Goal: Communication & Community: Share content

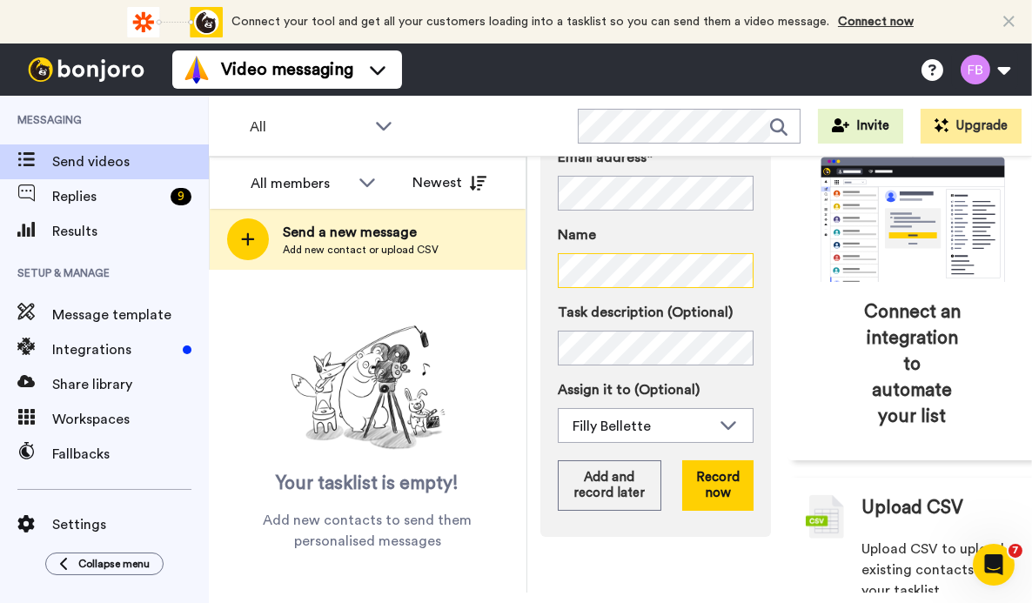
scroll to position [220, 0]
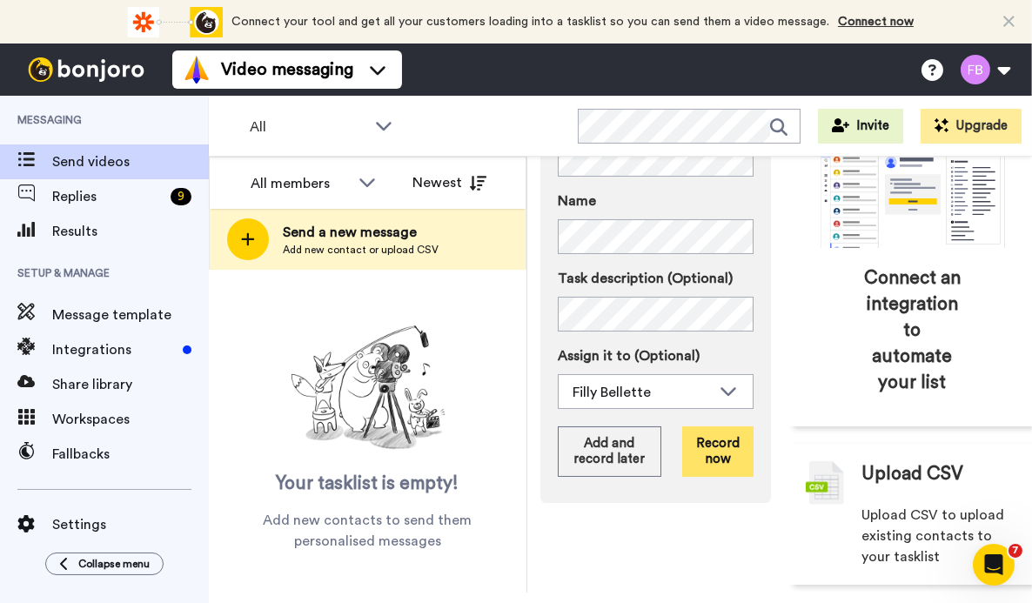
click at [727, 477] on button "Record now" at bounding box center [717, 451] width 71 height 50
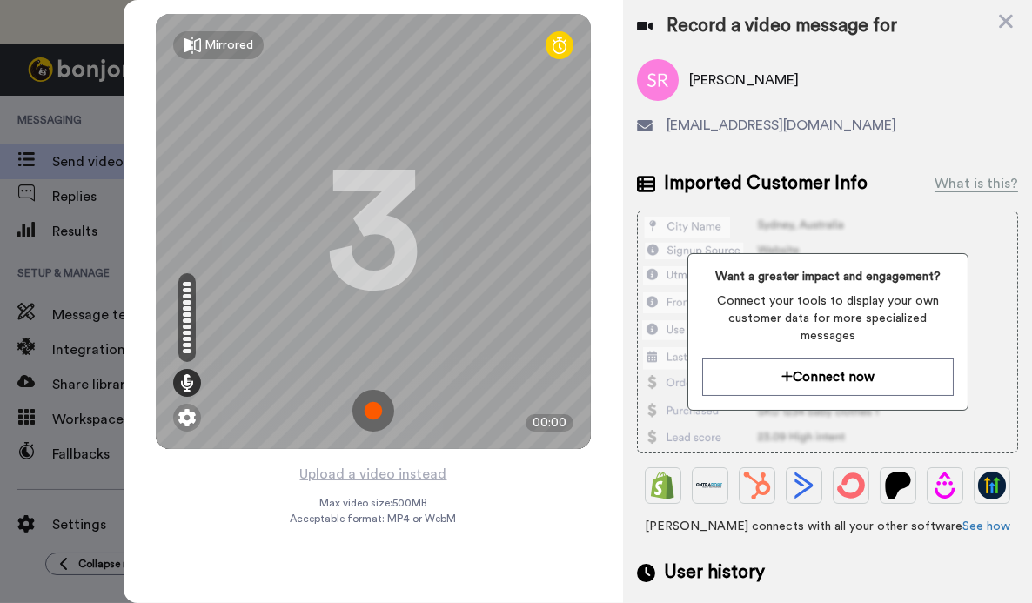
click at [370, 412] on img at bounding box center [373, 411] width 42 height 42
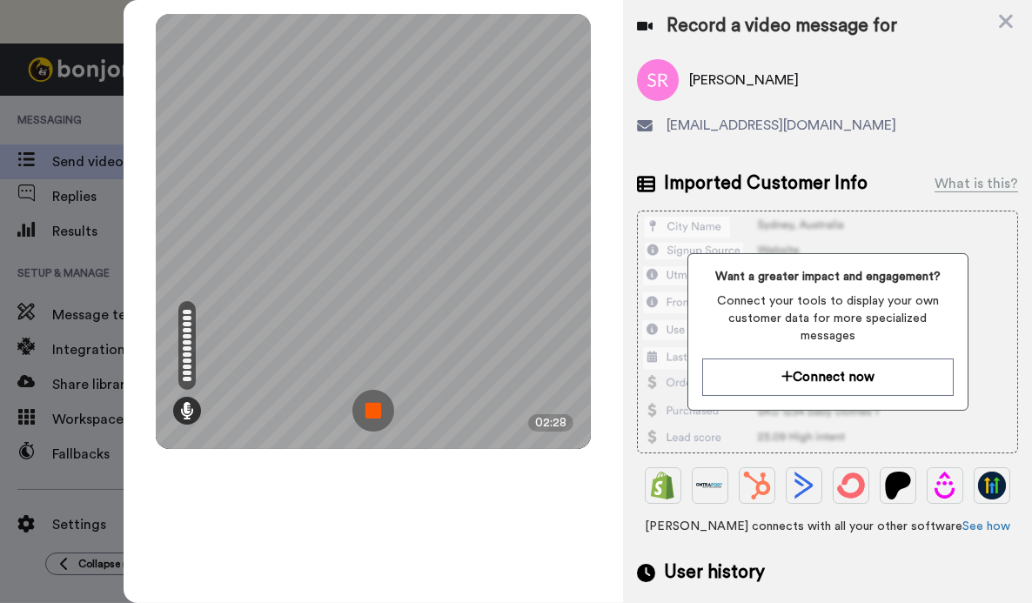
click at [370, 412] on img at bounding box center [373, 411] width 42 height 42
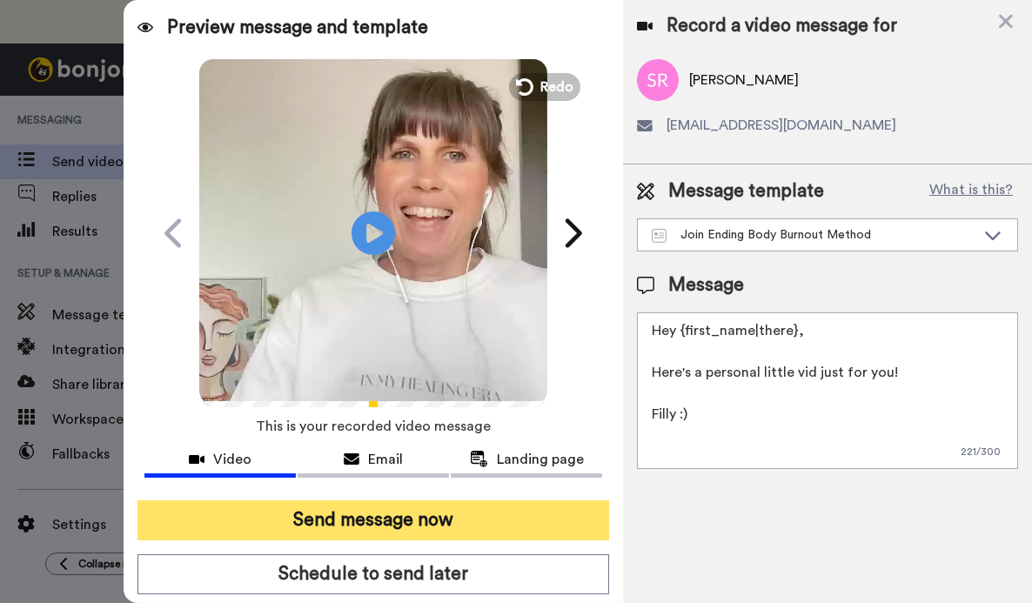
click at [405, 523] on button "Send message now" at bounding box center [373, 520] width 472 height 40
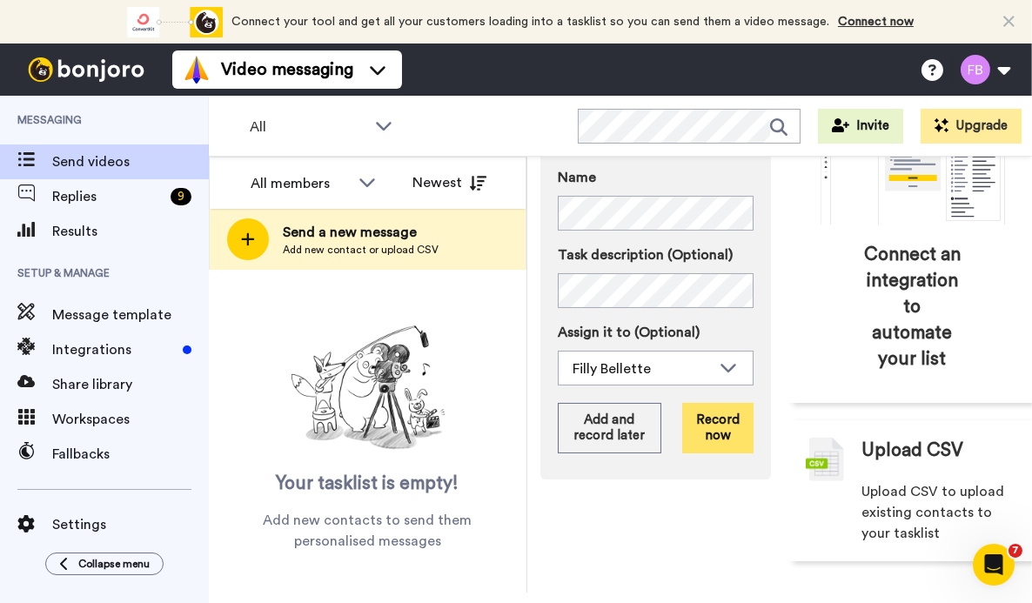
scroll to position [273, 0]
click at [731, 435] on button "Record now" at bounding box center [717, 428] width 71 height 50
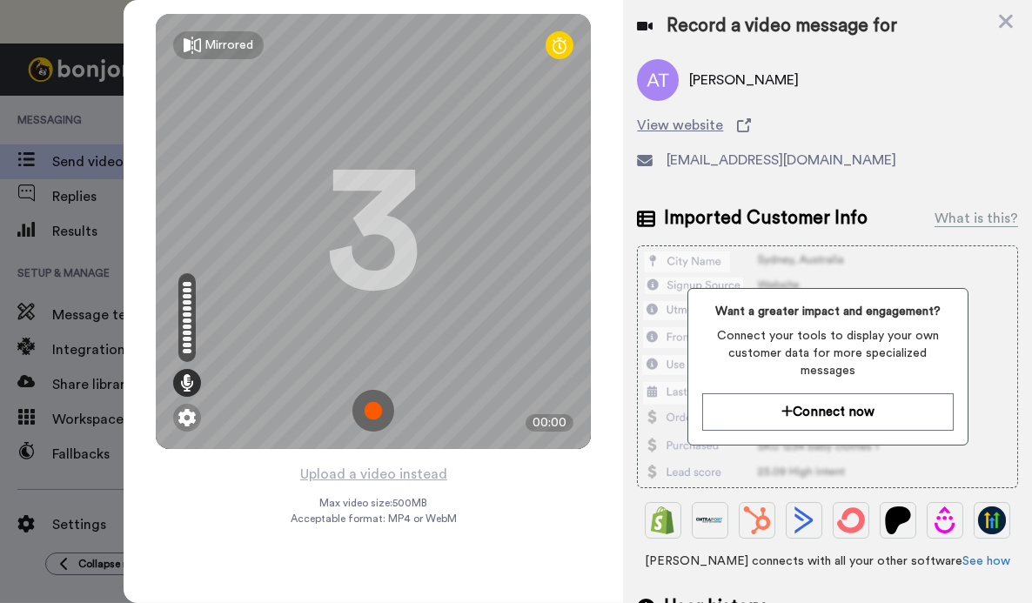
click at [371, 414] on img at bounding box center [373, 411] width 42 height 42
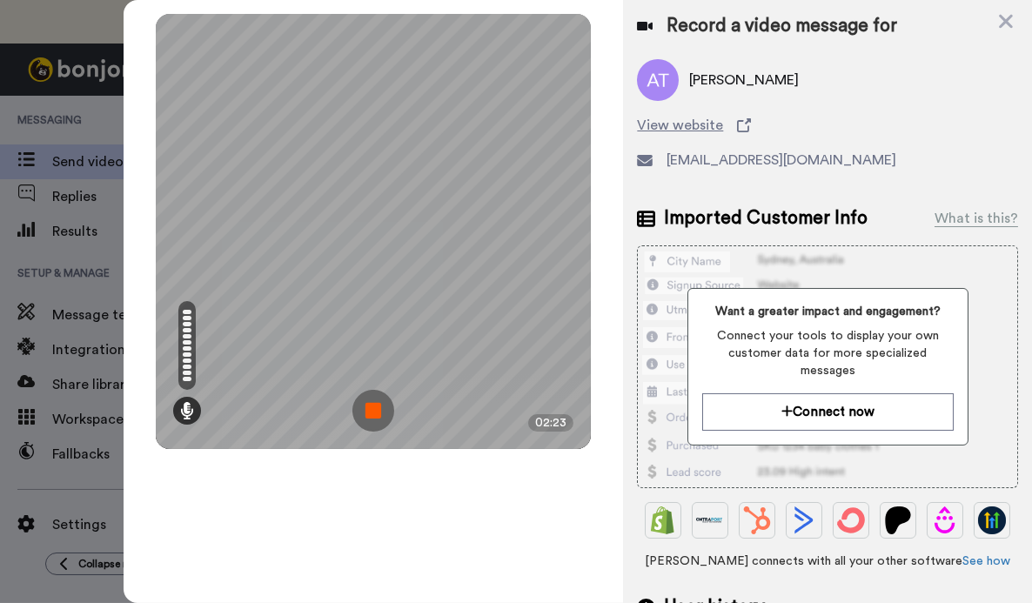
click at [376, 419] on img at bounding box center [373, 411] width 42 height 42
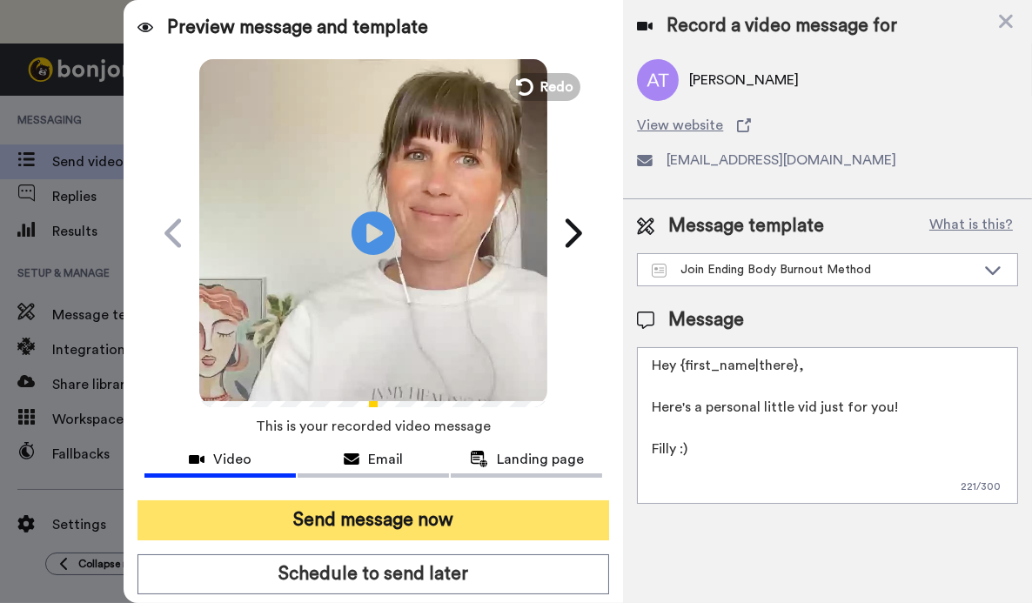
click at [381, 523] on button "Send message now" at bounding box center [373, 520] width 472 height 40
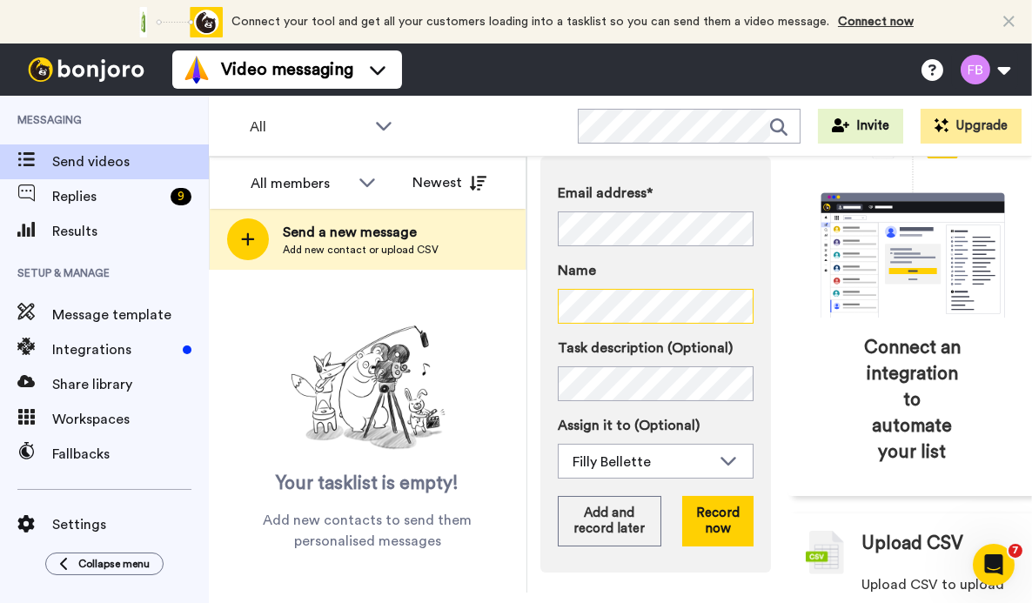
scroll to position [238, 0]
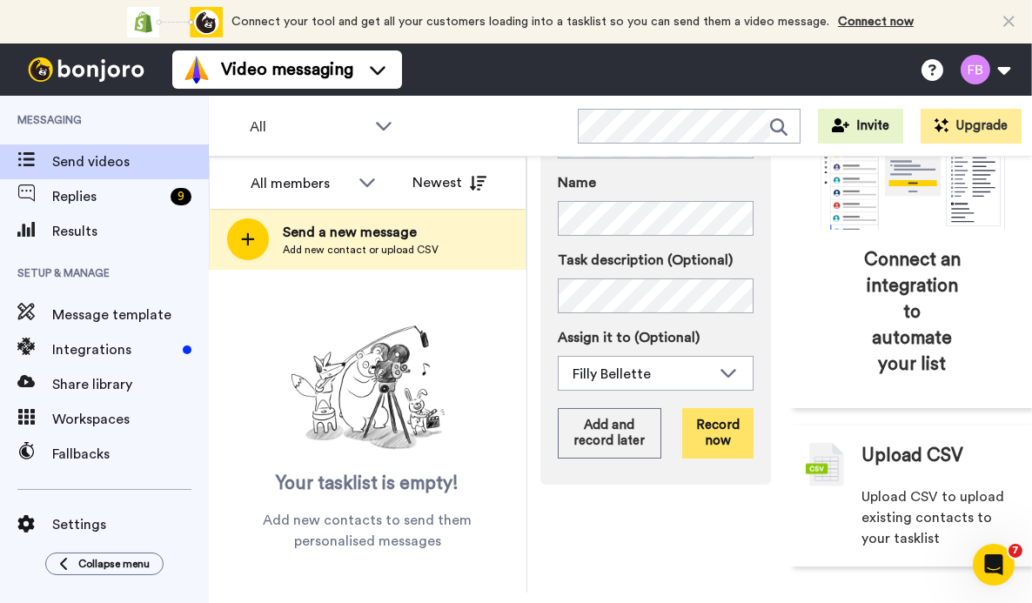
click at [725, 452] on button "Record now" at bounding box center [717, 433] width 71 height 50
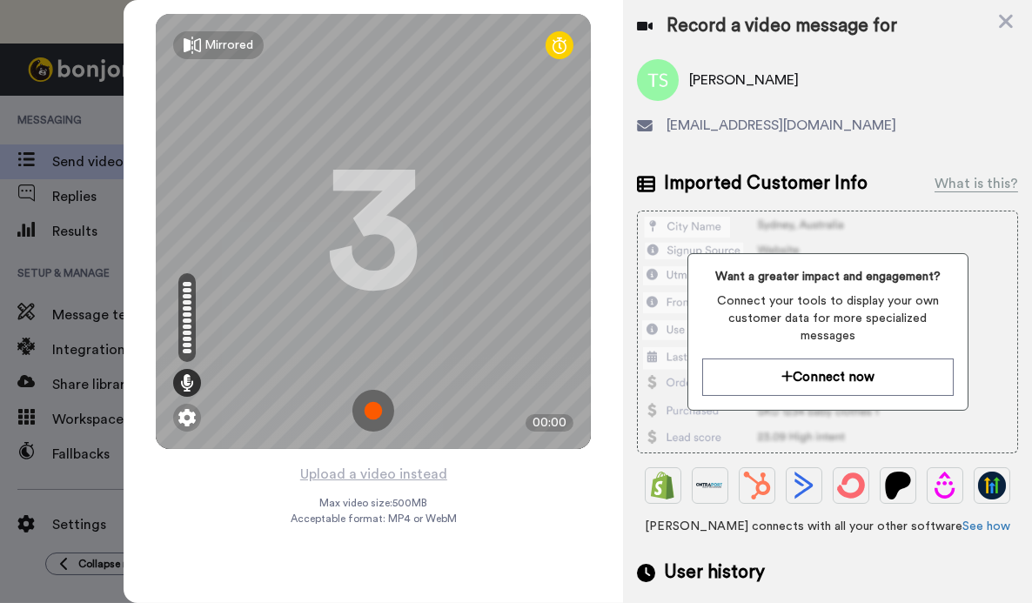
click at [381, 412] on img at bounding box center [373, 411] width 42 height 42
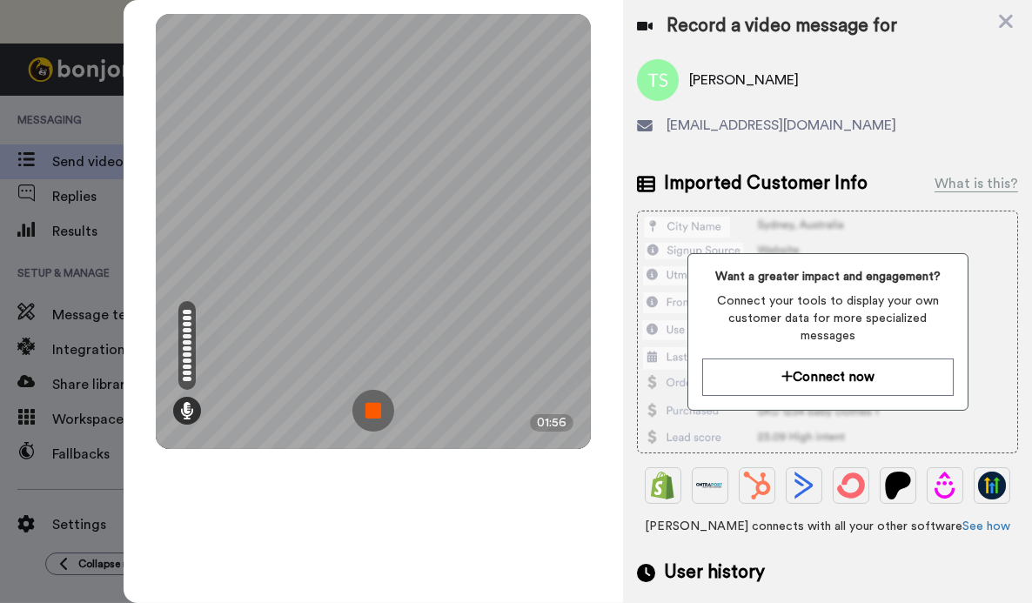
click at [366, 412] on img at bounding box center [373, 411] width 42 height 42
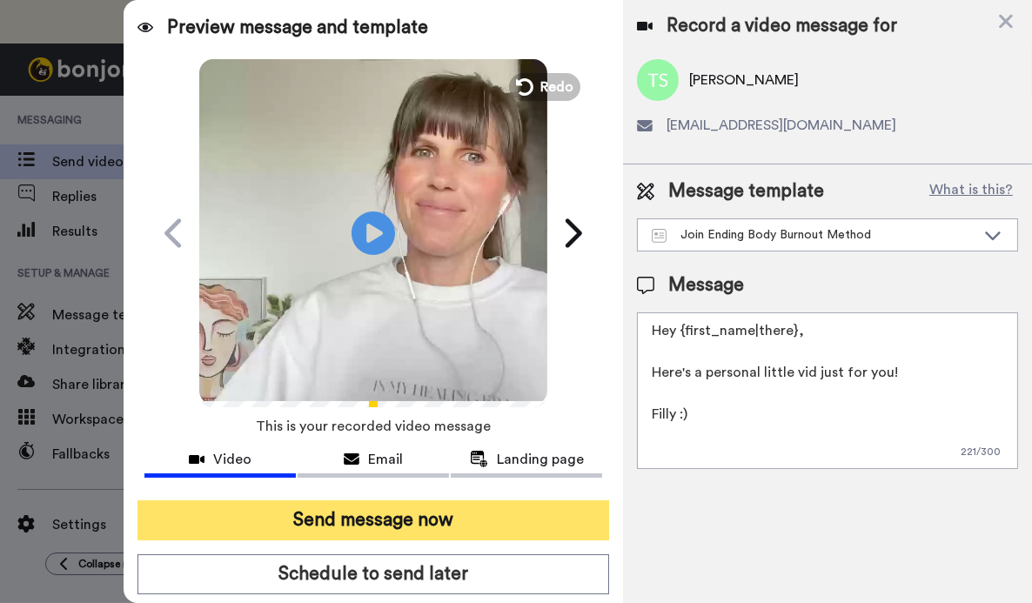
click at [356, 509] on button "Send message now" at bounding box center [373, 520] width 472 height 40
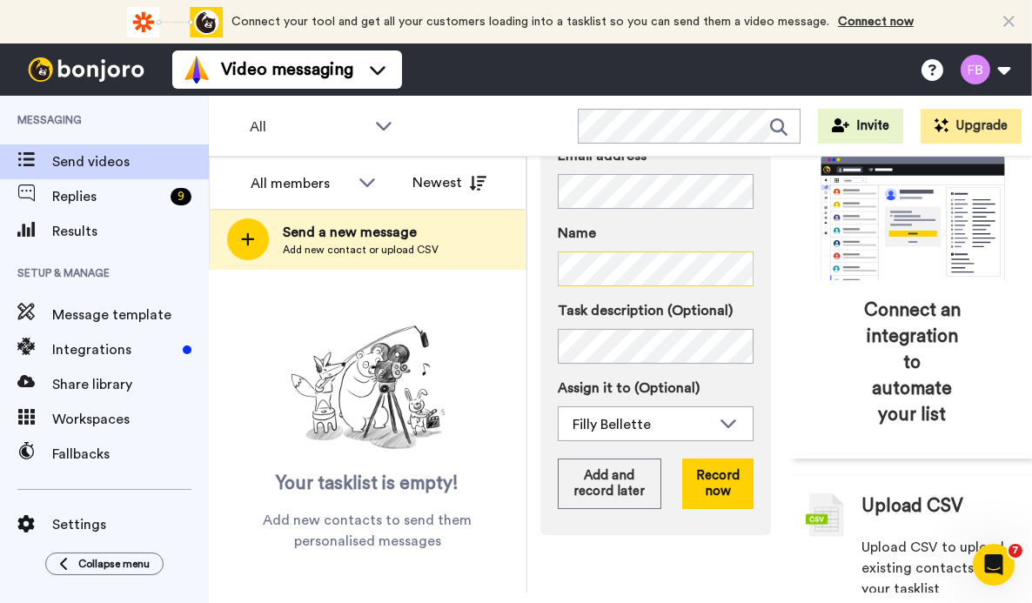
scroll to position [218, 0]
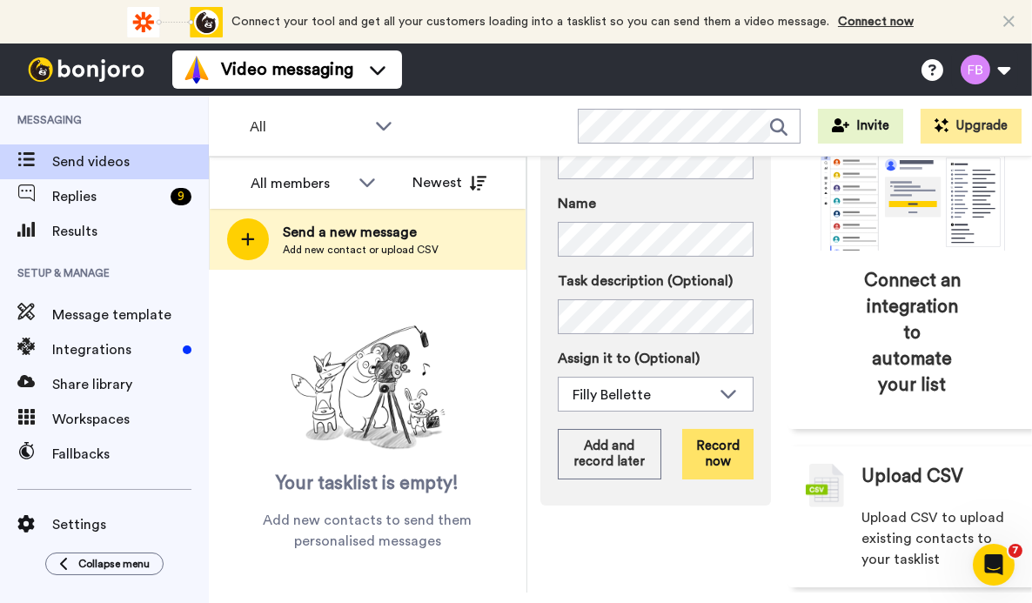
click at [719, 480] on button "Record now" at bounding box center [717, 454] width 71 height 50
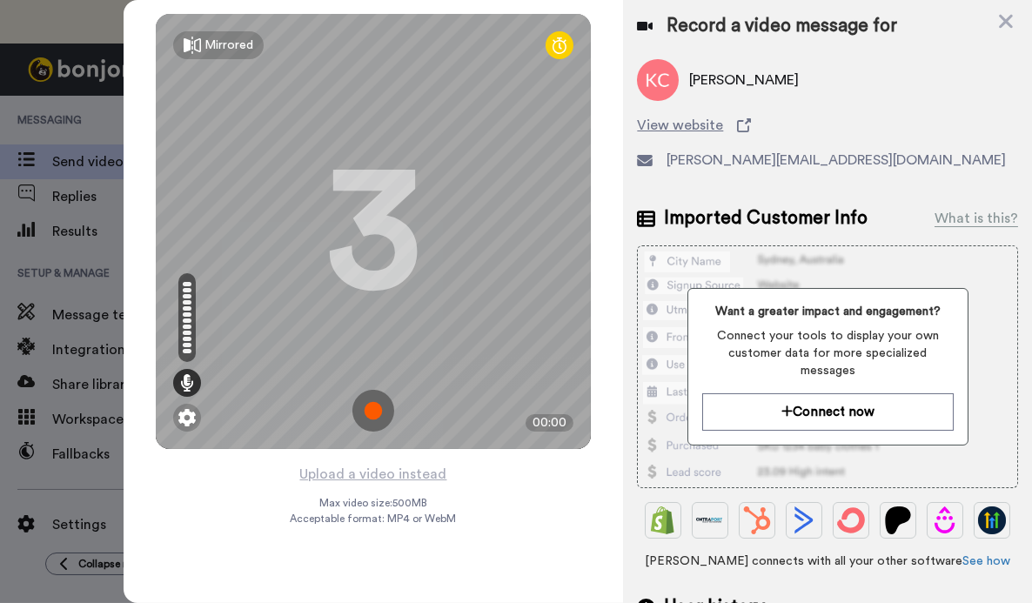
click at [372, 414] on img at bounding box center [373, 411] width 42 height 42
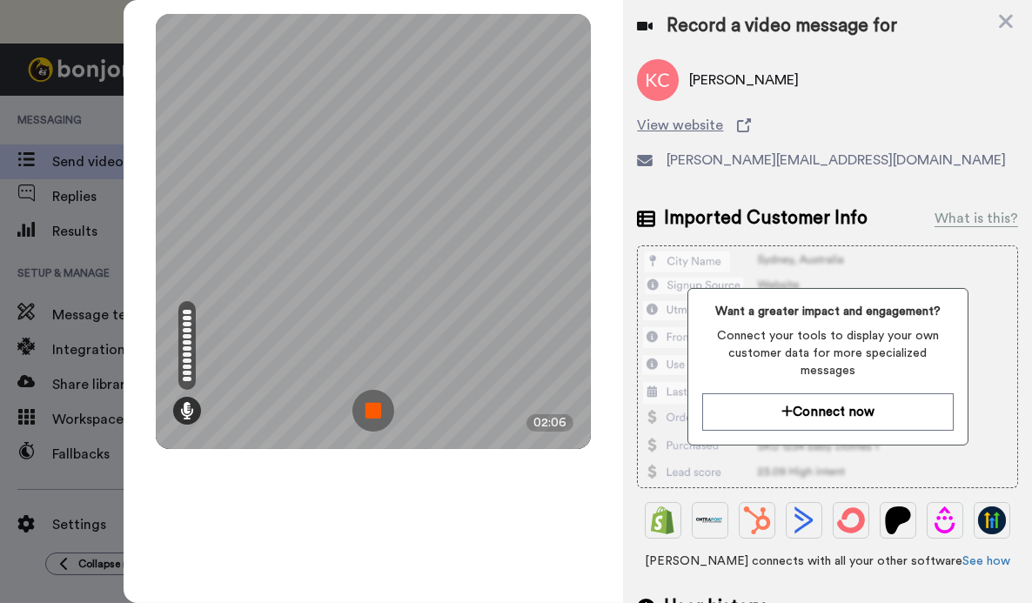
click at [372, 414] on img at bounding box center [373, 411] width 42 height 42
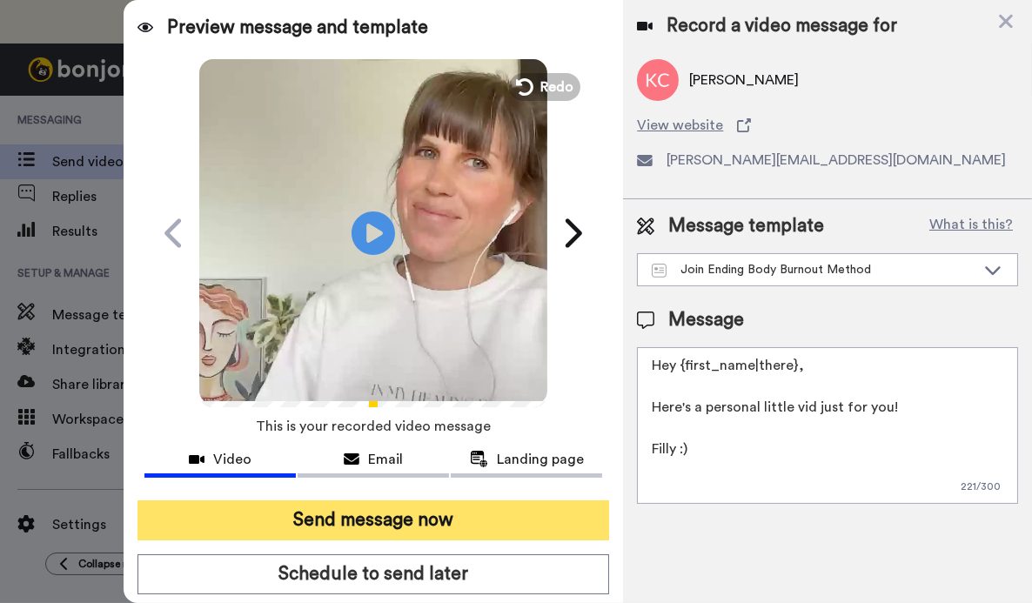
click at [401, 515] on button "Send message now" at bounding box center [373, 520] width 472 height 40
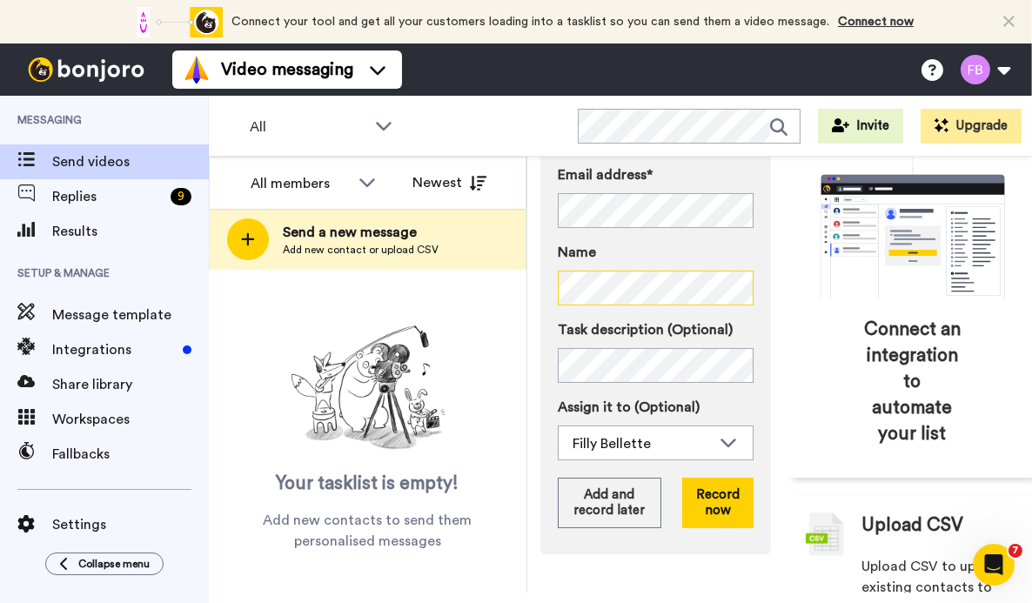
scroll to position [265, 0]
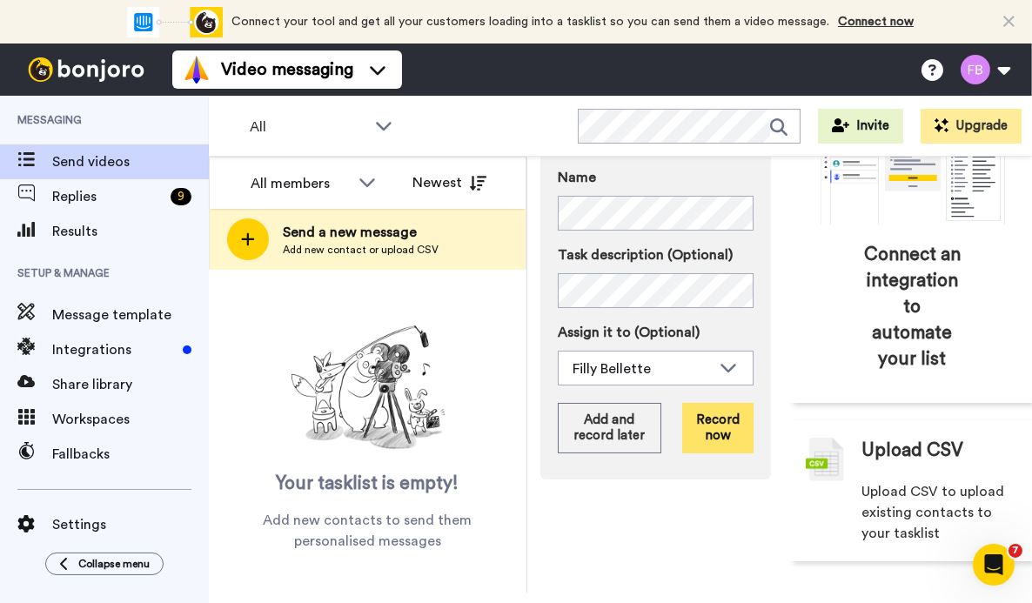
click at [724, 442] on button "Record now" at bounding box center [717, 428] width 71 height 50
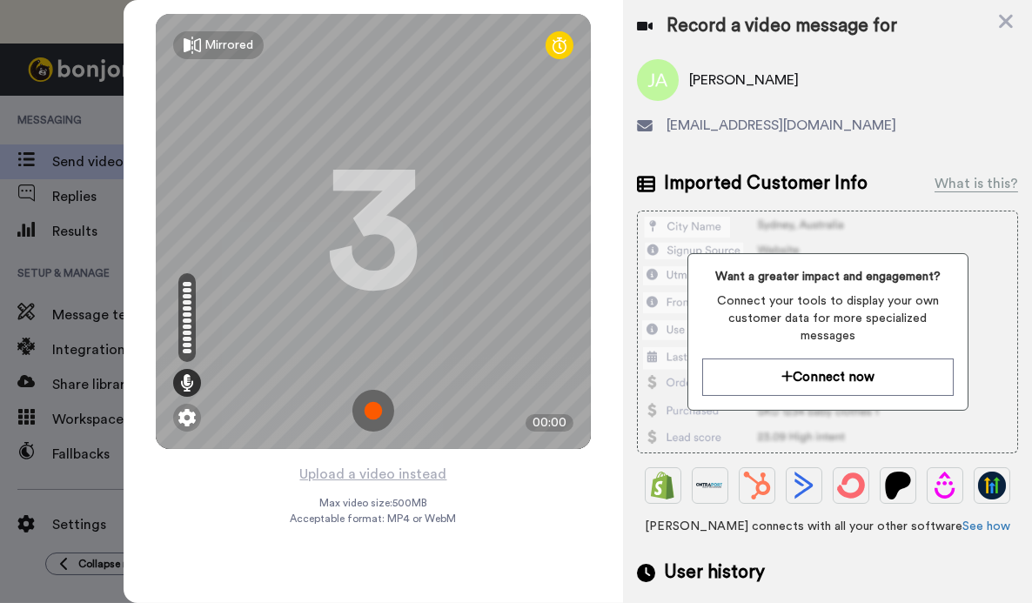
click at [375, 416] on img at bounding box center [373, 411] width 42 height 42
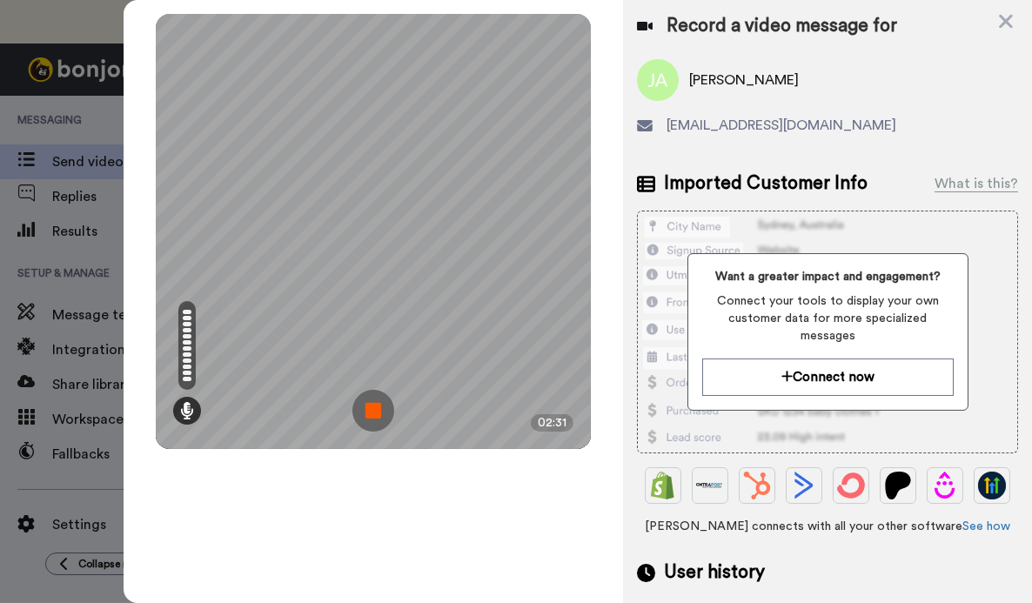
click at [377, 423] on img at bounding box center [373, 411] width 42 height 42
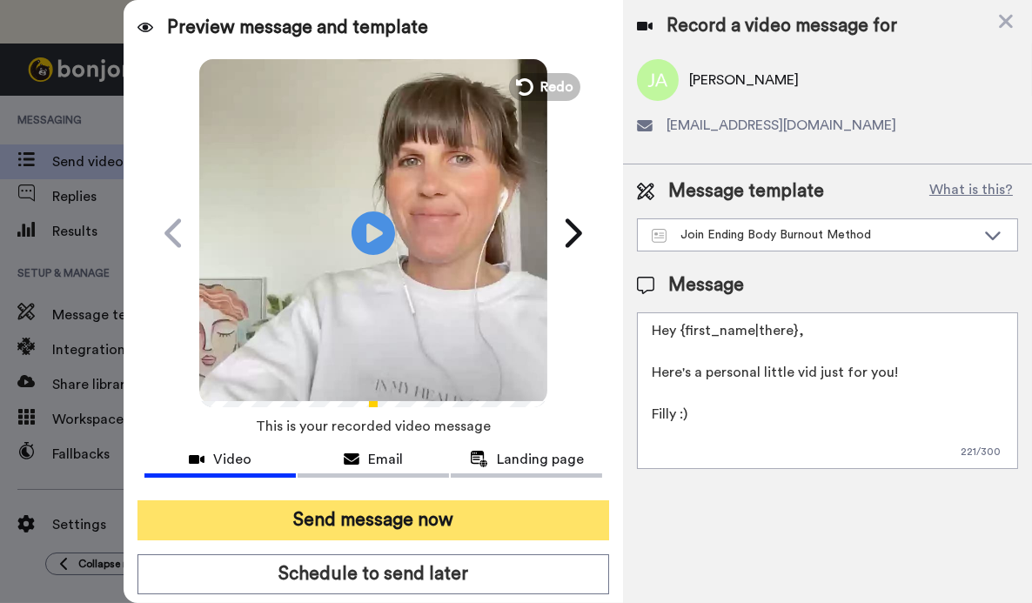
click at [388, 522] on button "Send message now" at bounding box center [373, 520] width 472 height 40
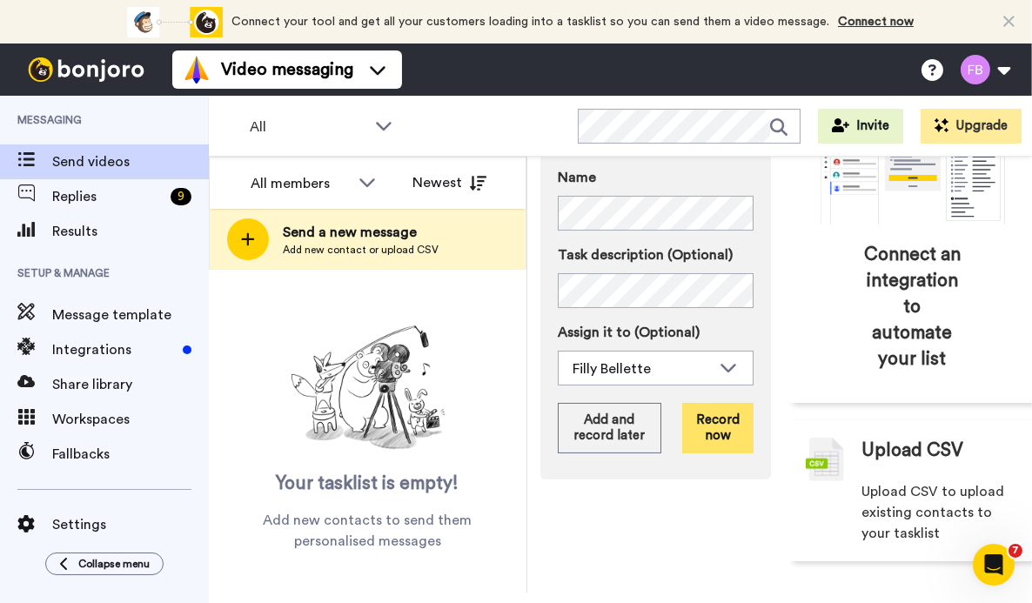
scroll to position [273, 0]
click at [697, 421] on button "Record now" at bounding box center [717, 428] width 71 height 50
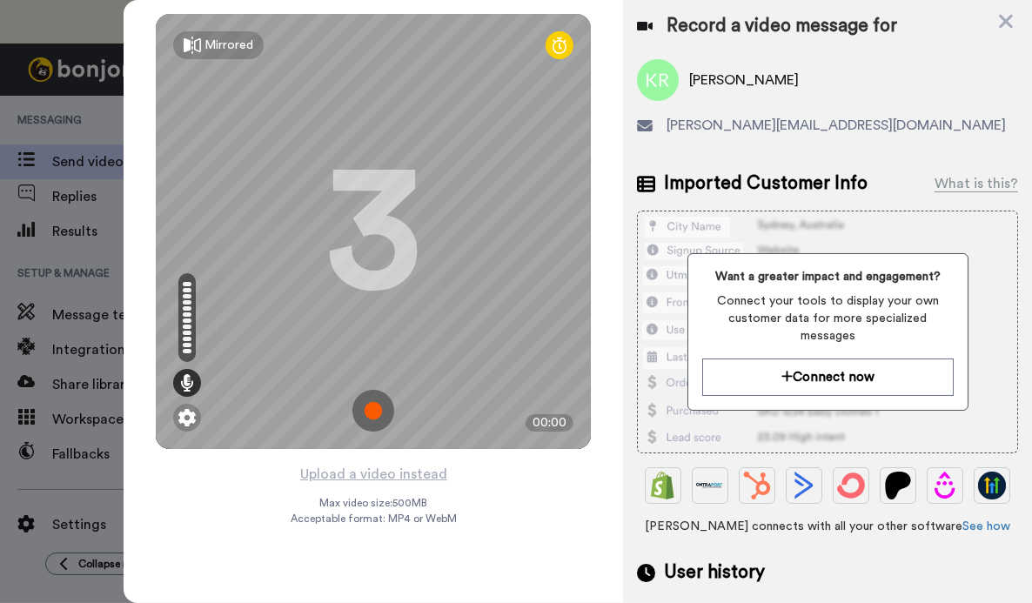
click at [366, 408] on img at bounding box center [373, 411] width 42 height 42
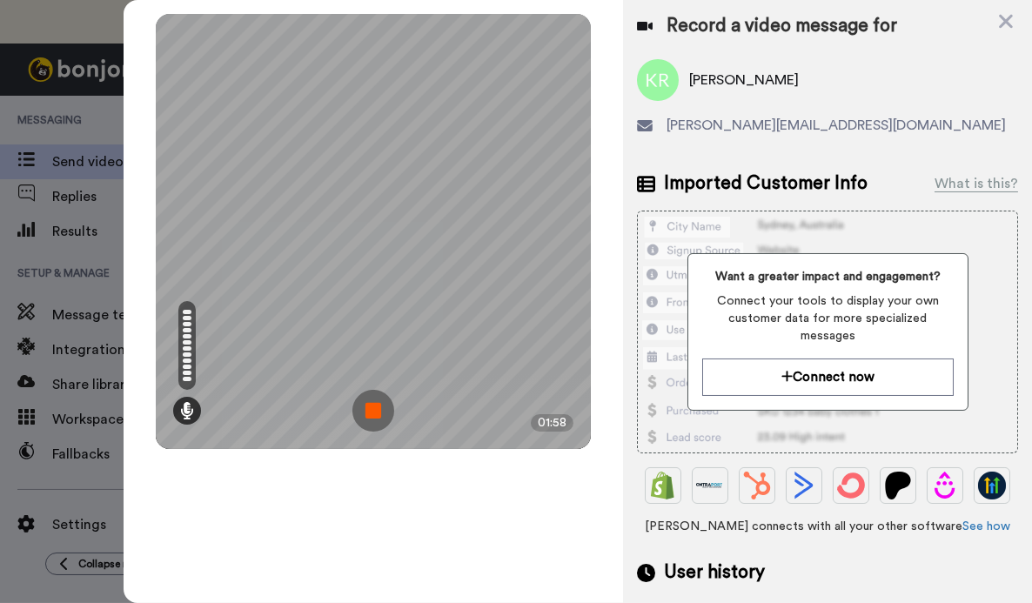
click at [366, 408] on img at bounding box center [373, 411] width 42 height 42
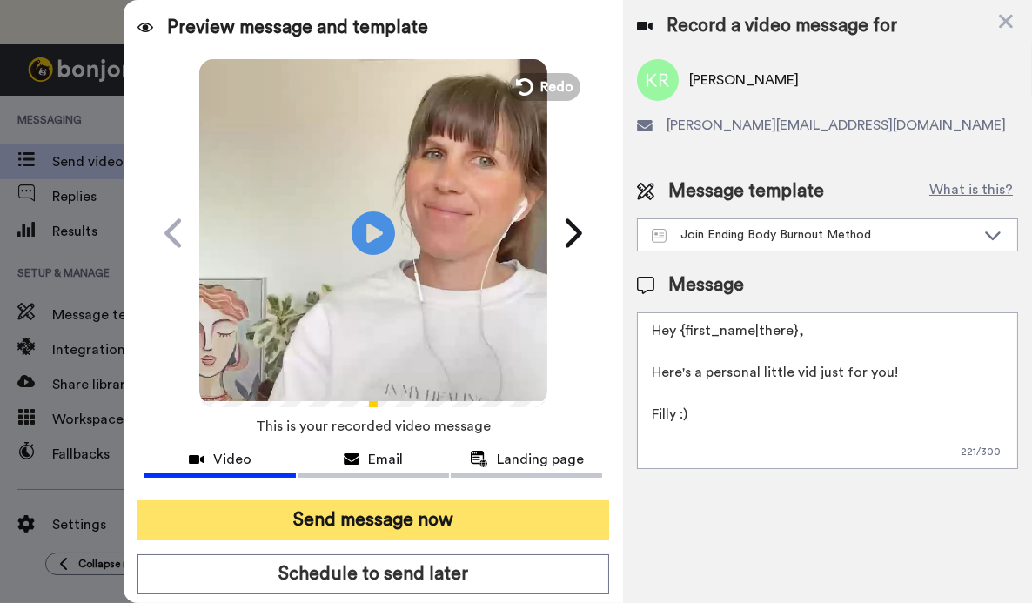
click at [383, 513] on button "Send message now" at bounding box center [373, 520] width 472 height 40
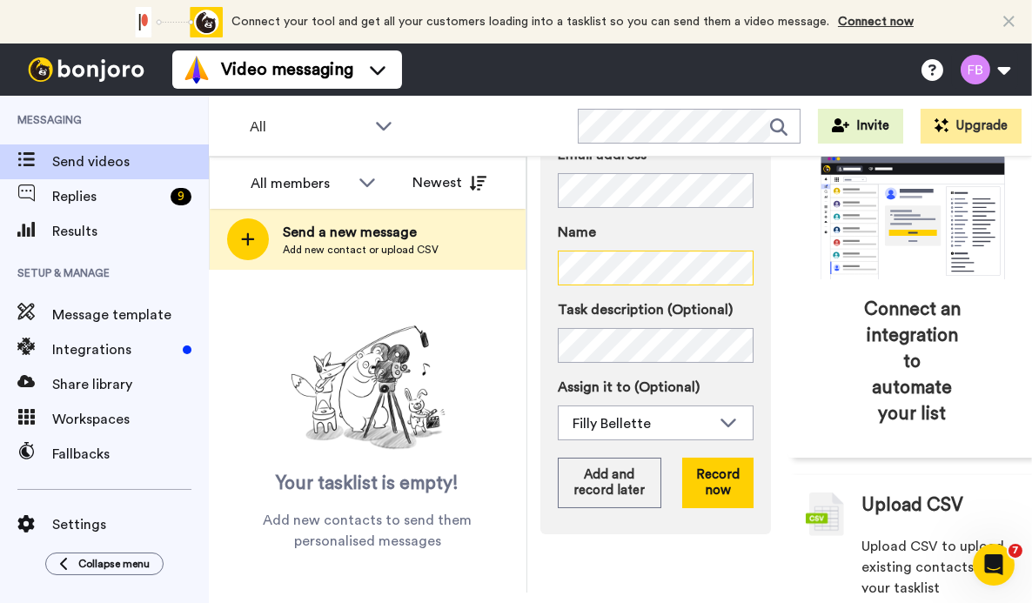
scroll to position [200, 0]
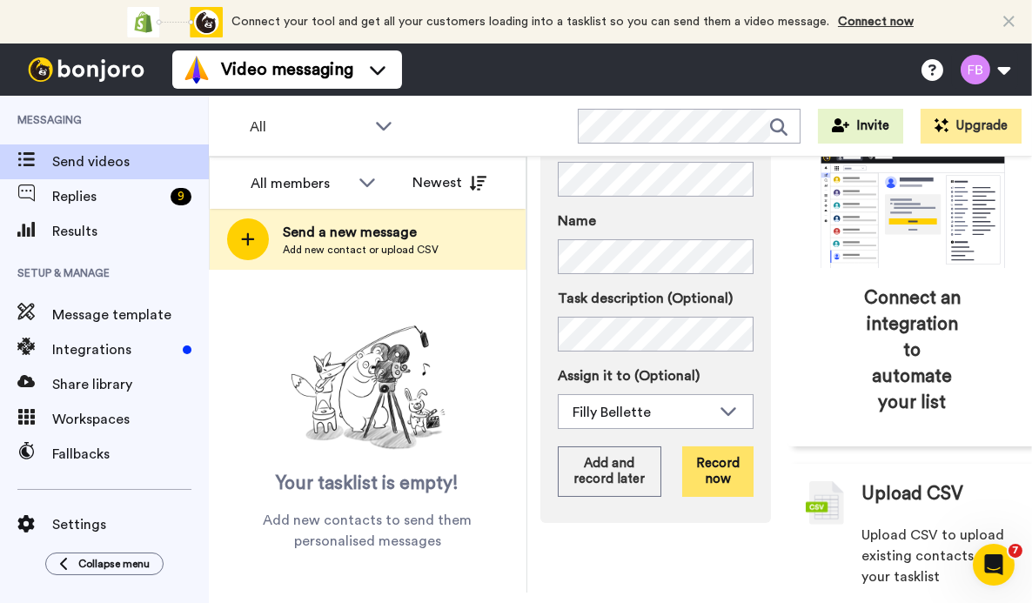
click at [708, 497] on button "Record now" at bounding box center [717, 471] width 71 height 50
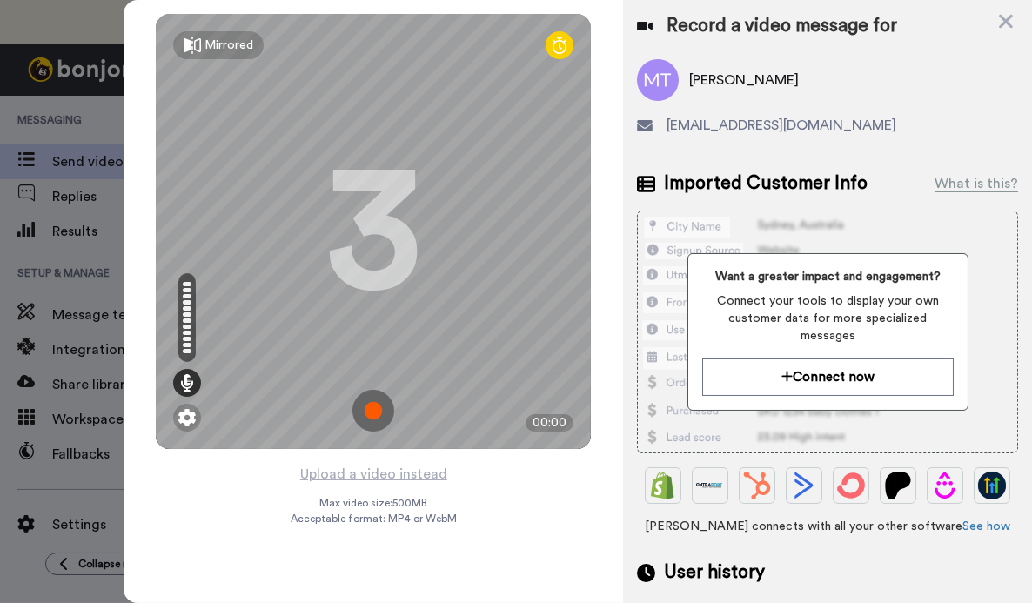
click at [375, 415] on img at bounding box center [373, 411] width 42 height 42
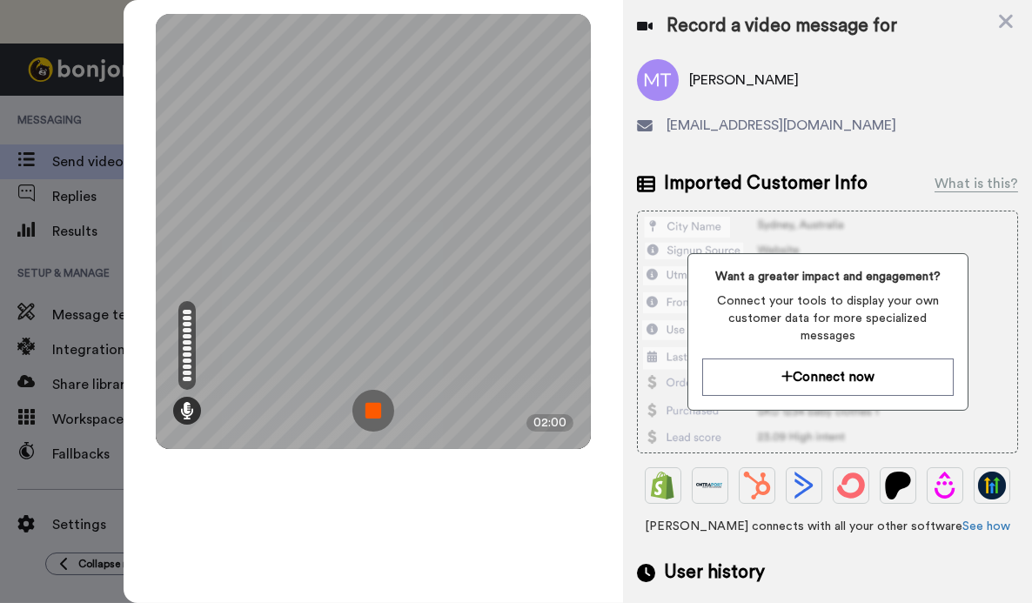
click at [374, 403] on img at bounding box center [373, 411] width 42 height 42
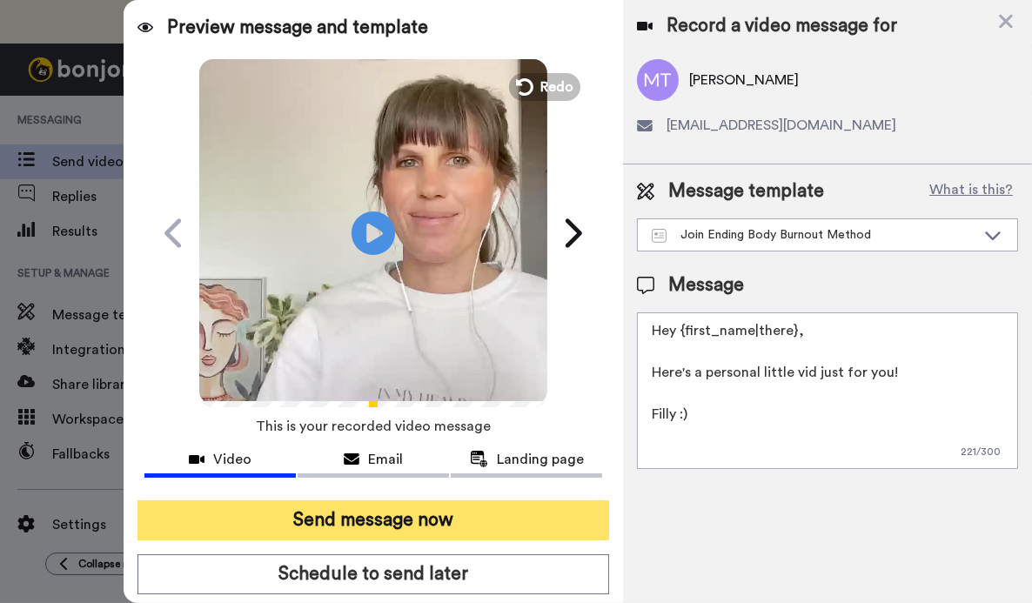
click at [359, 519] on button "Send message now" at bounding box center [373, 520] width 472 height 40
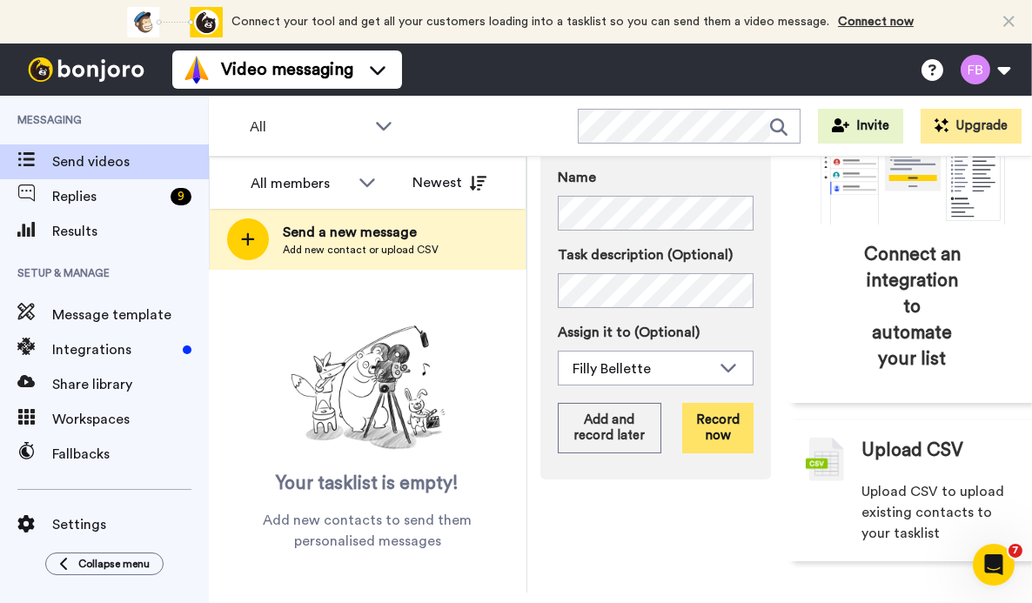
click at [708, 424] on button "Record now" at bounding box center [717, 428] width 71 height 50
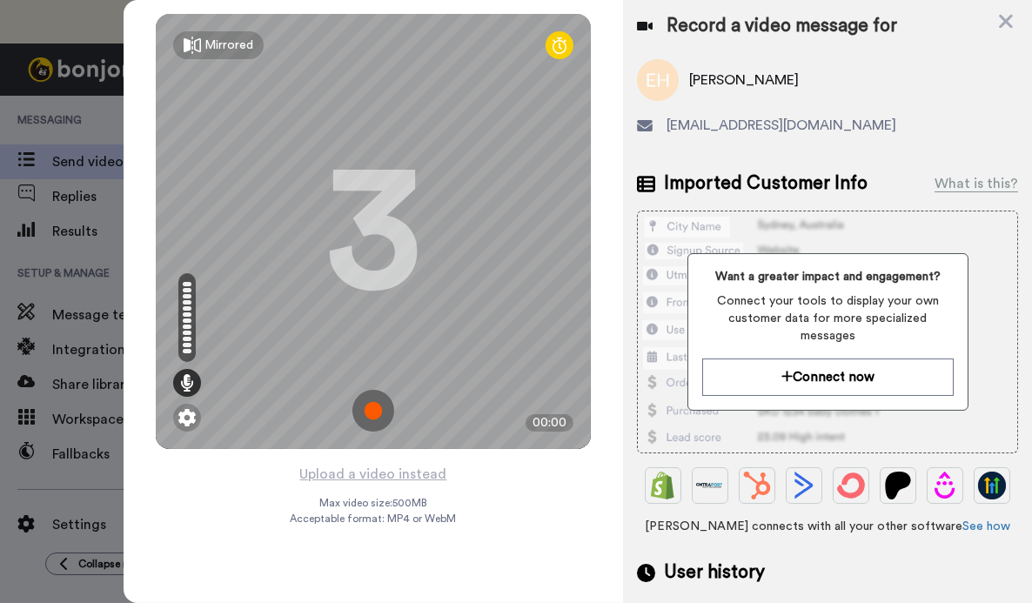
click at [366, 418] on img at bounding box center [373, 411] width 42 height 42
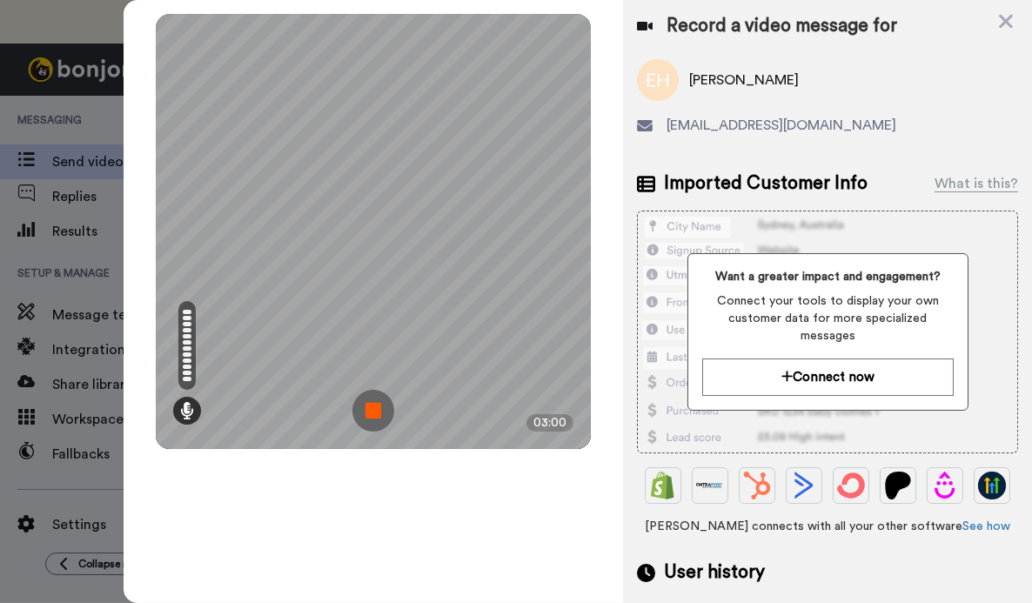
click at [371, 422] on img at bounding box center [373, 411] width 42 height 42
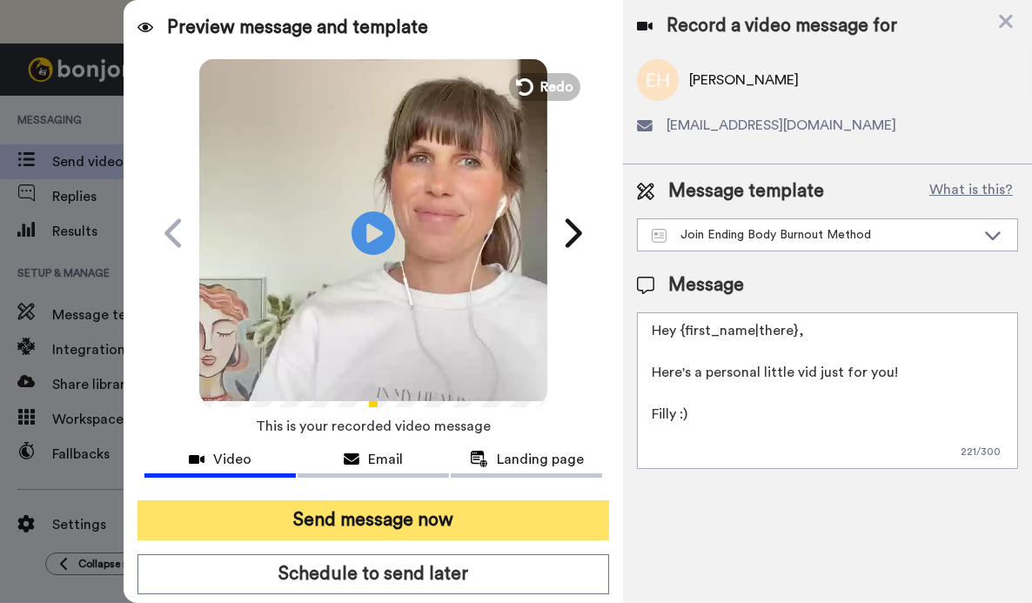
click at [359, 528] on button "Send message now" at bounding box center [373, 520] width 472 height 40
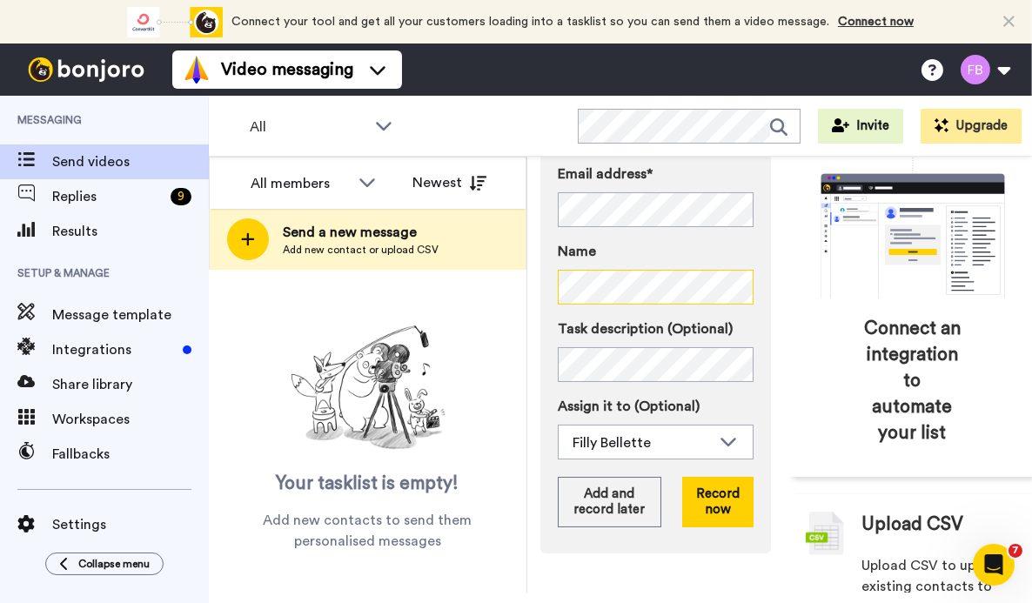
scroll to position [202, 0]
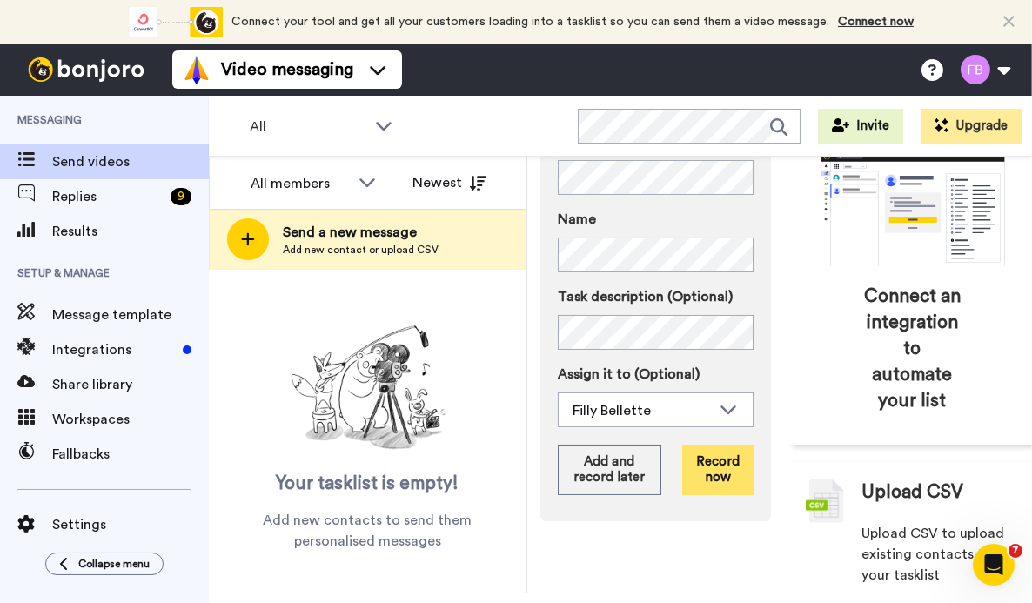
click at [710, 495] on button "Record now" at bounding box center [717, 470] width 71 height 50
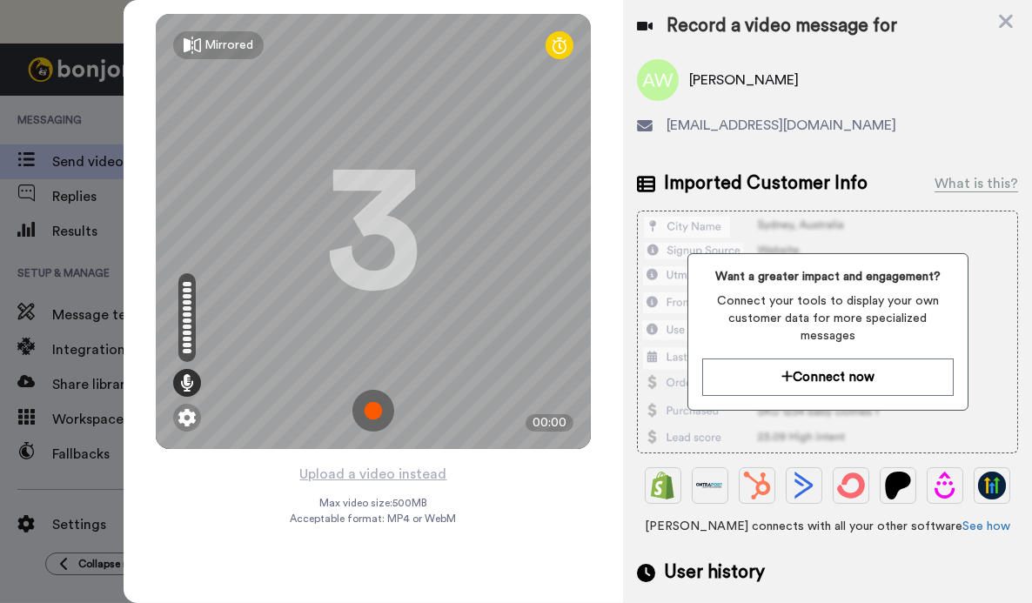
click at [381, 408] on img at bounding box center [373, 411] width 42 height 42
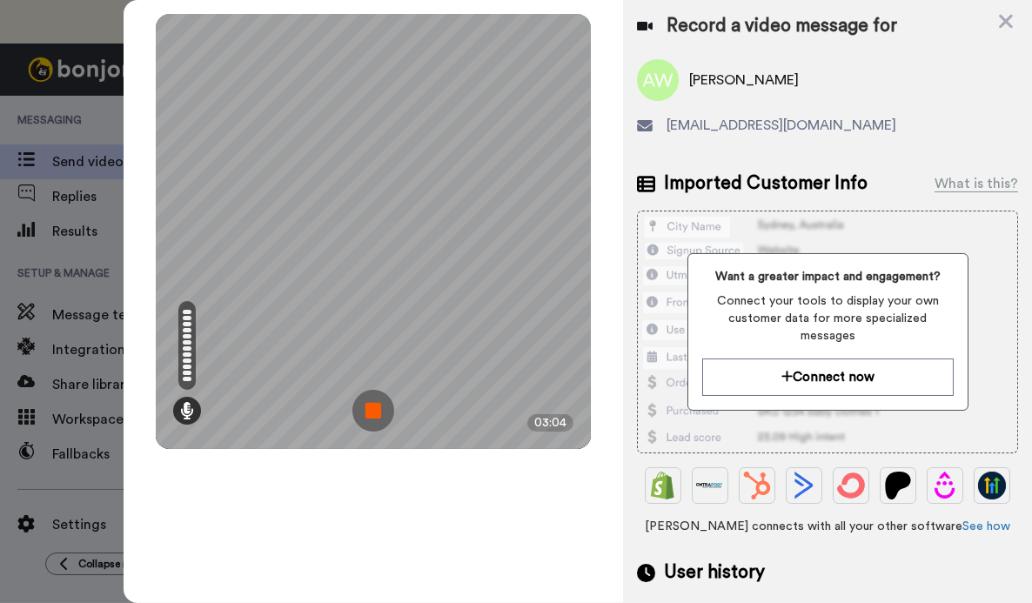
click at [374, 415] on img at bounding box center [373, 411] width 42 height 42
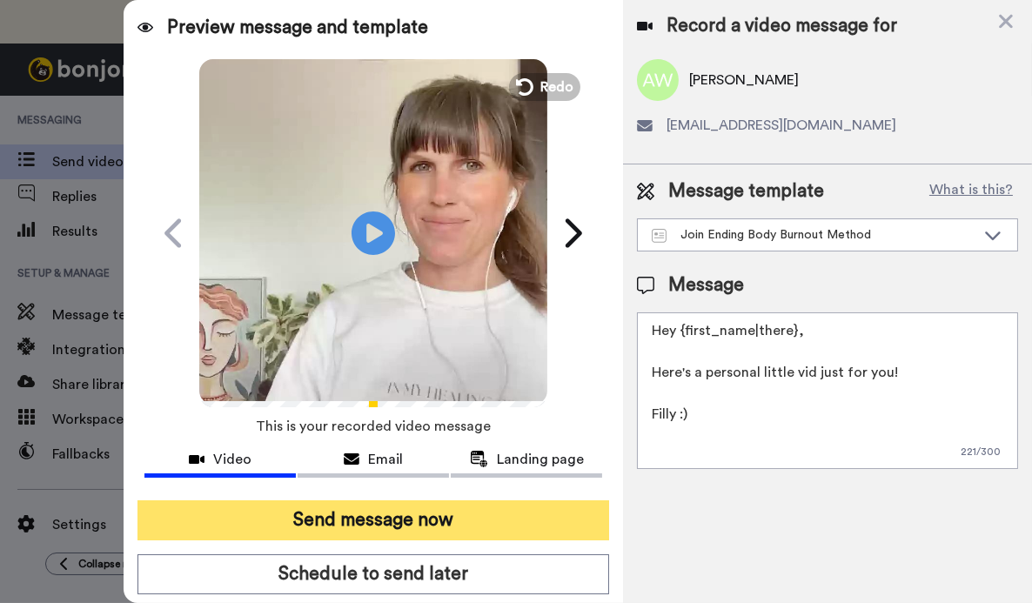
click at [364, 505] on button "Send message now" at bounding box center [373, 520] width 472 height 40
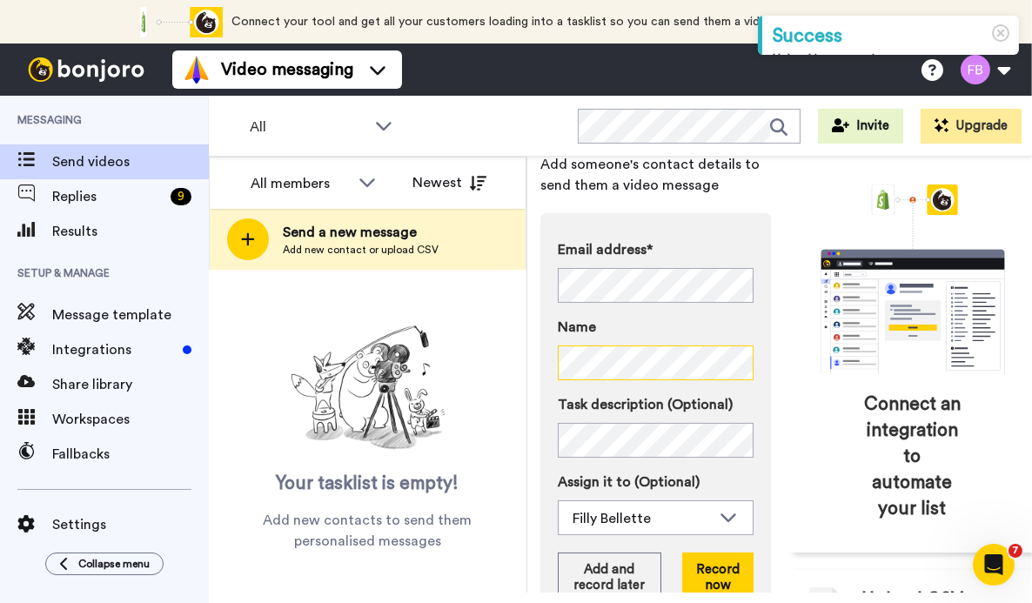
scroll to position [252, 0]
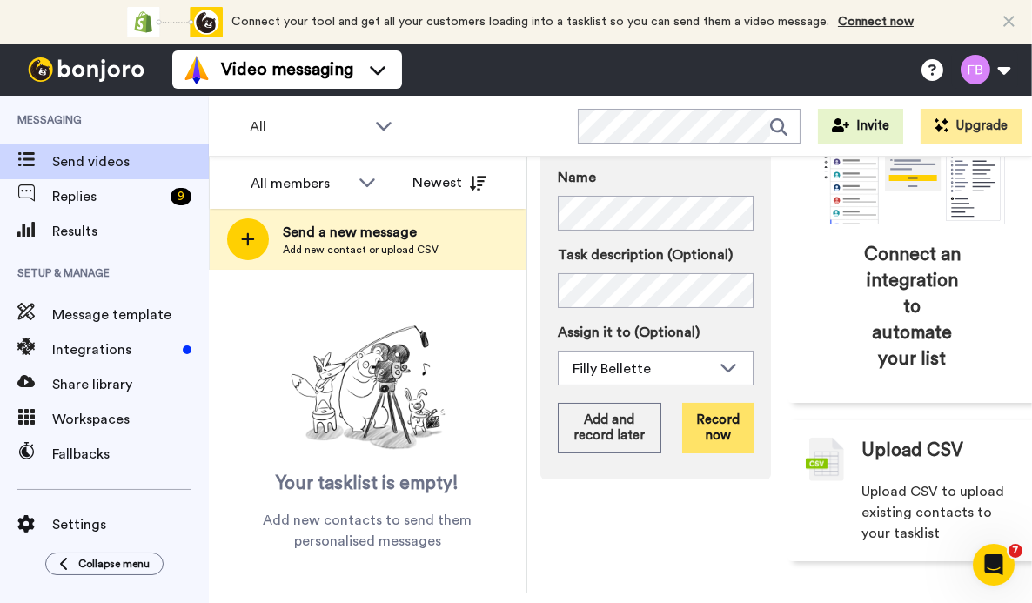
click at [725, 440] on button "Record now" at bounding box center [717, 428] width 71 height 50
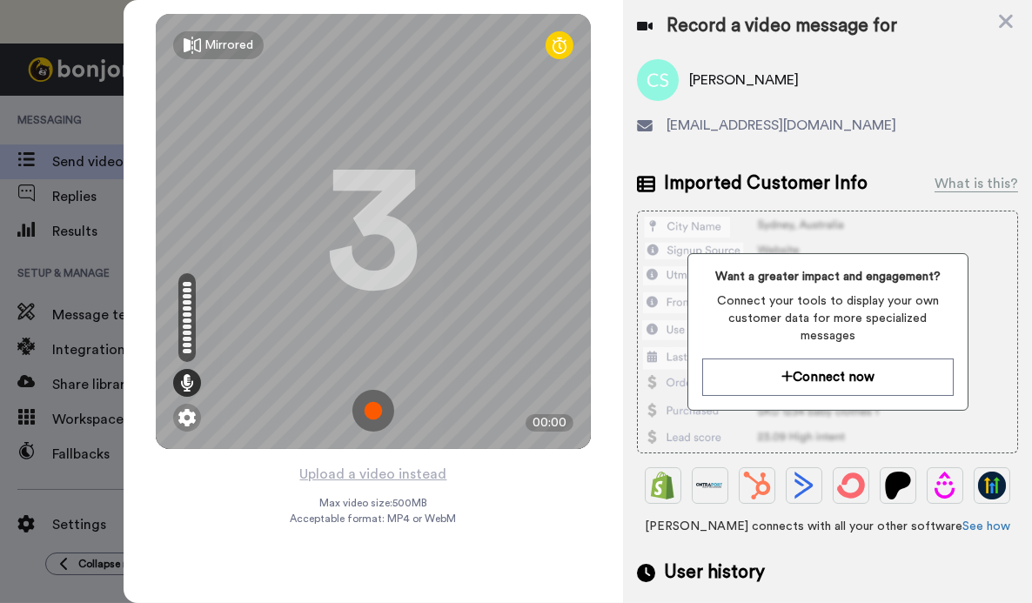
click at [366, 413] on img at bounding box center [373, 411] width 42 height 42
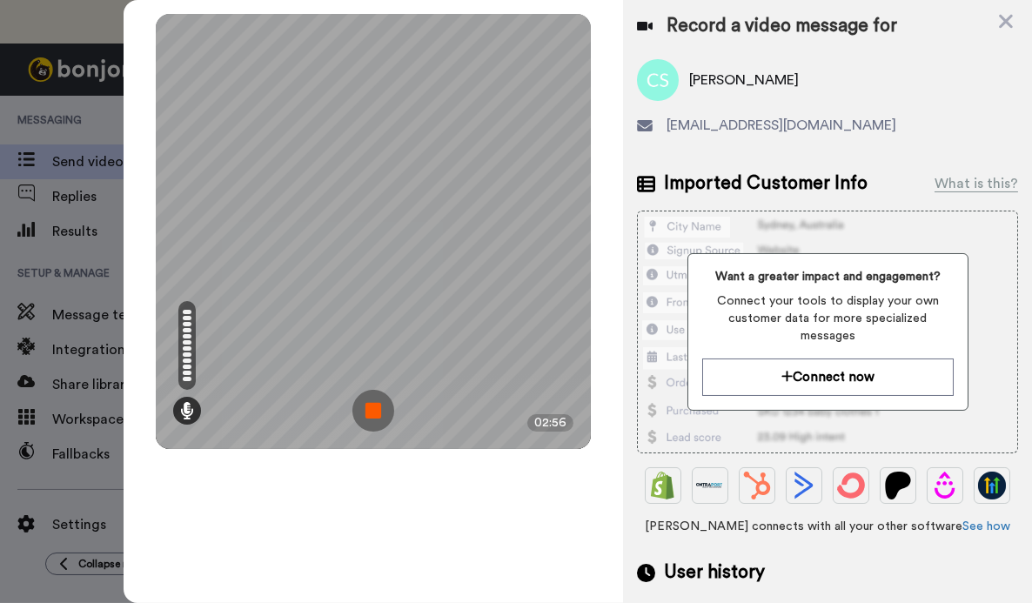
click at [376, 408] on img at bounding box center [373, 411] width 42 height 42
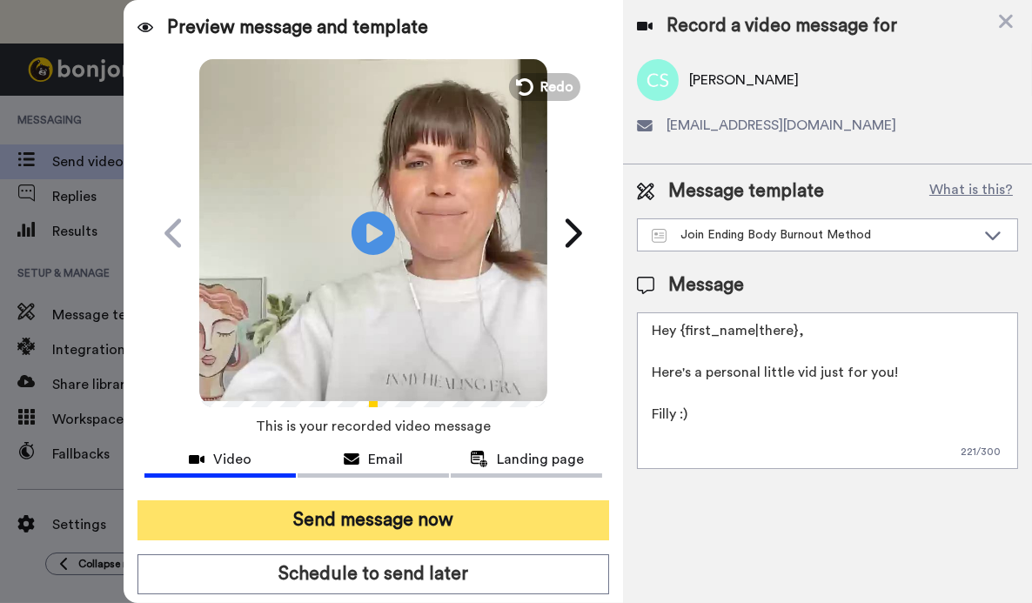
click at [383, 516] on button "Send message now" at bounding box center [373, 520] width 472 height 40
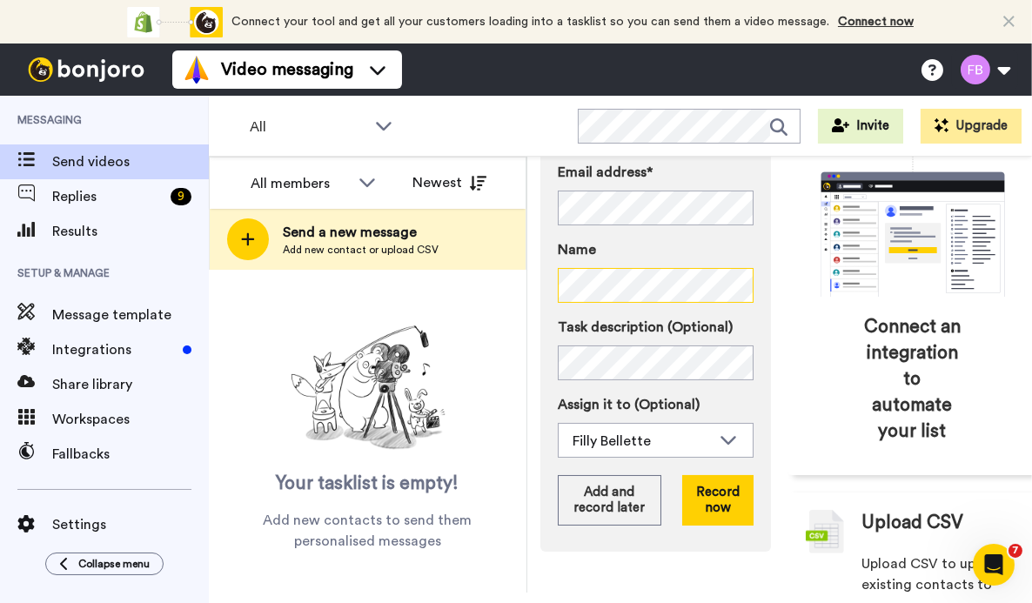
scroll to position [185, 0]
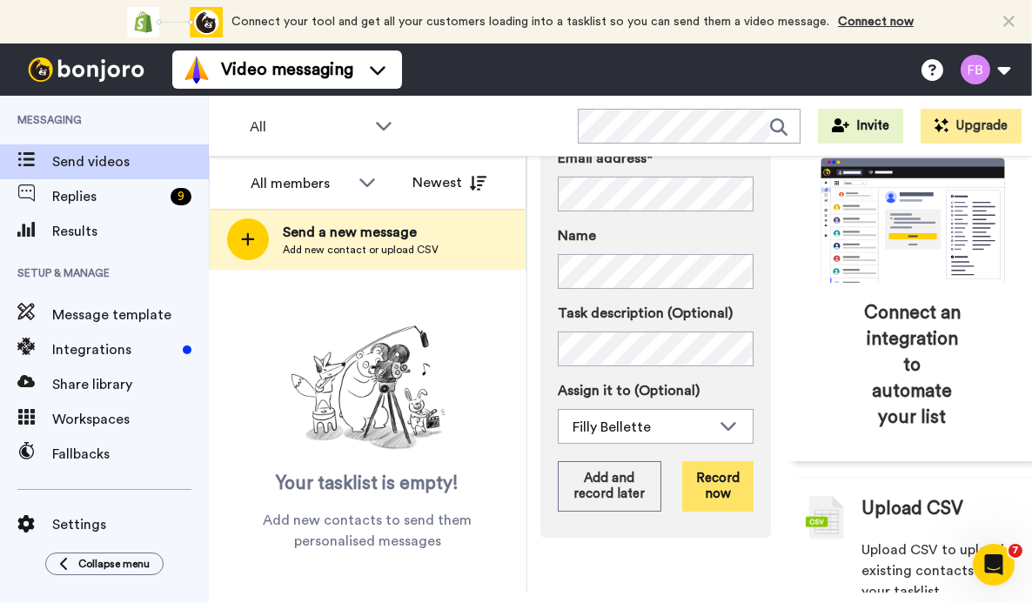
click at [703, 512] on button "Record now" at bounding box center [717, 486] width 71 height 50
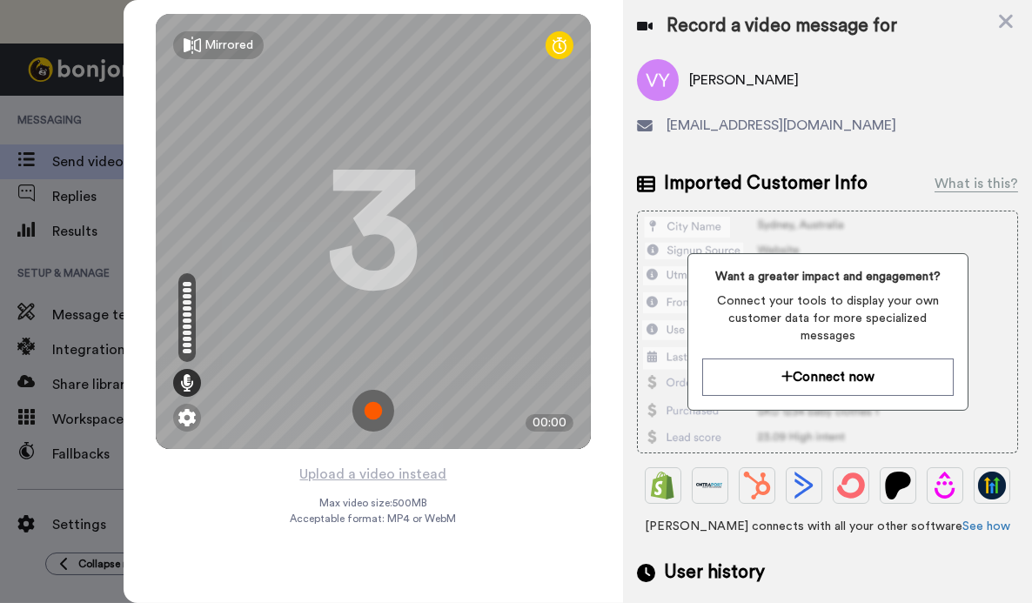
click at [366, 411] on img at bounding box center [373, 411] width 42 height 42
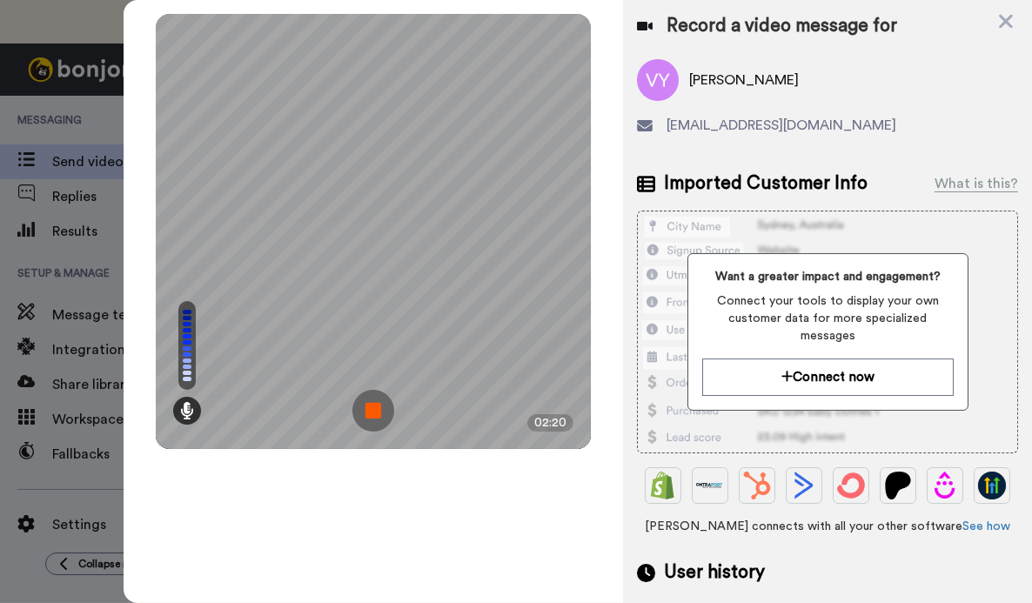
click at [376, 415] on img at bounding box center [373, 411] width 42 height 42
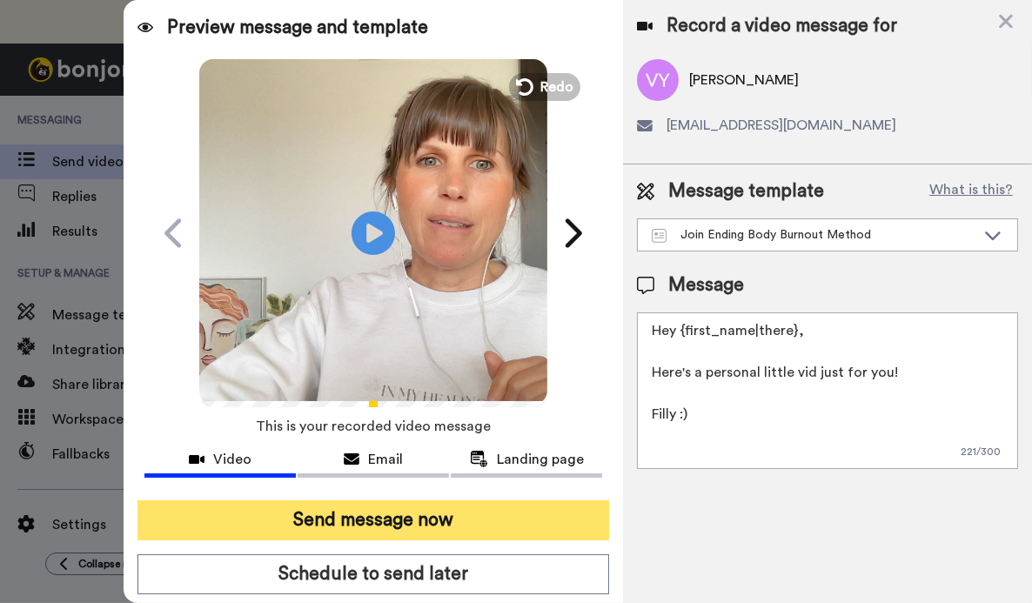
click at [377, 524] on button "Send message now" at bounding box center [373, 520] width 472 height 40
